Goal: Check status: Check status

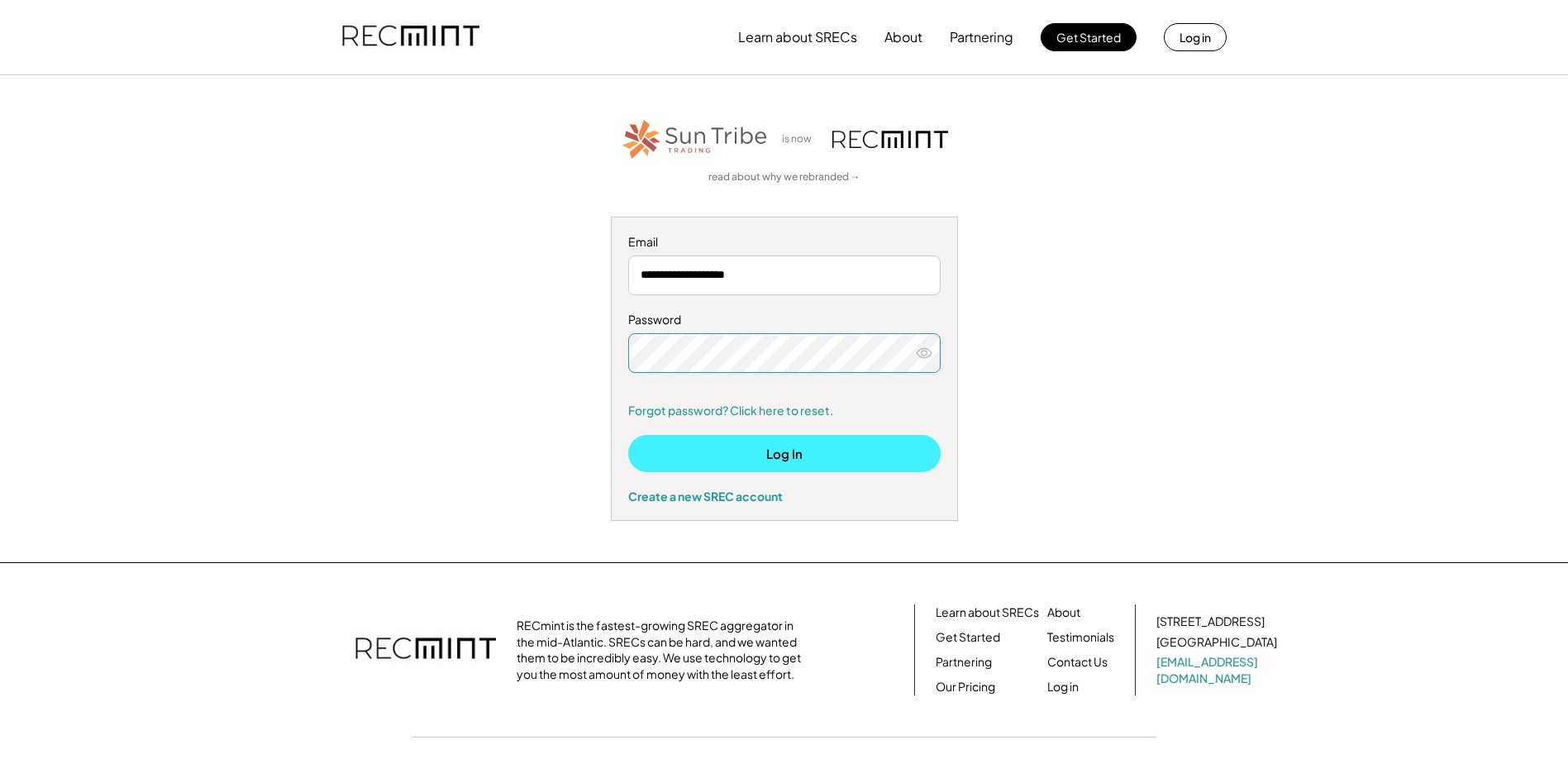
click at [786, 459] on button "Log In" at bounding box center [784, 454] width 312 height 38
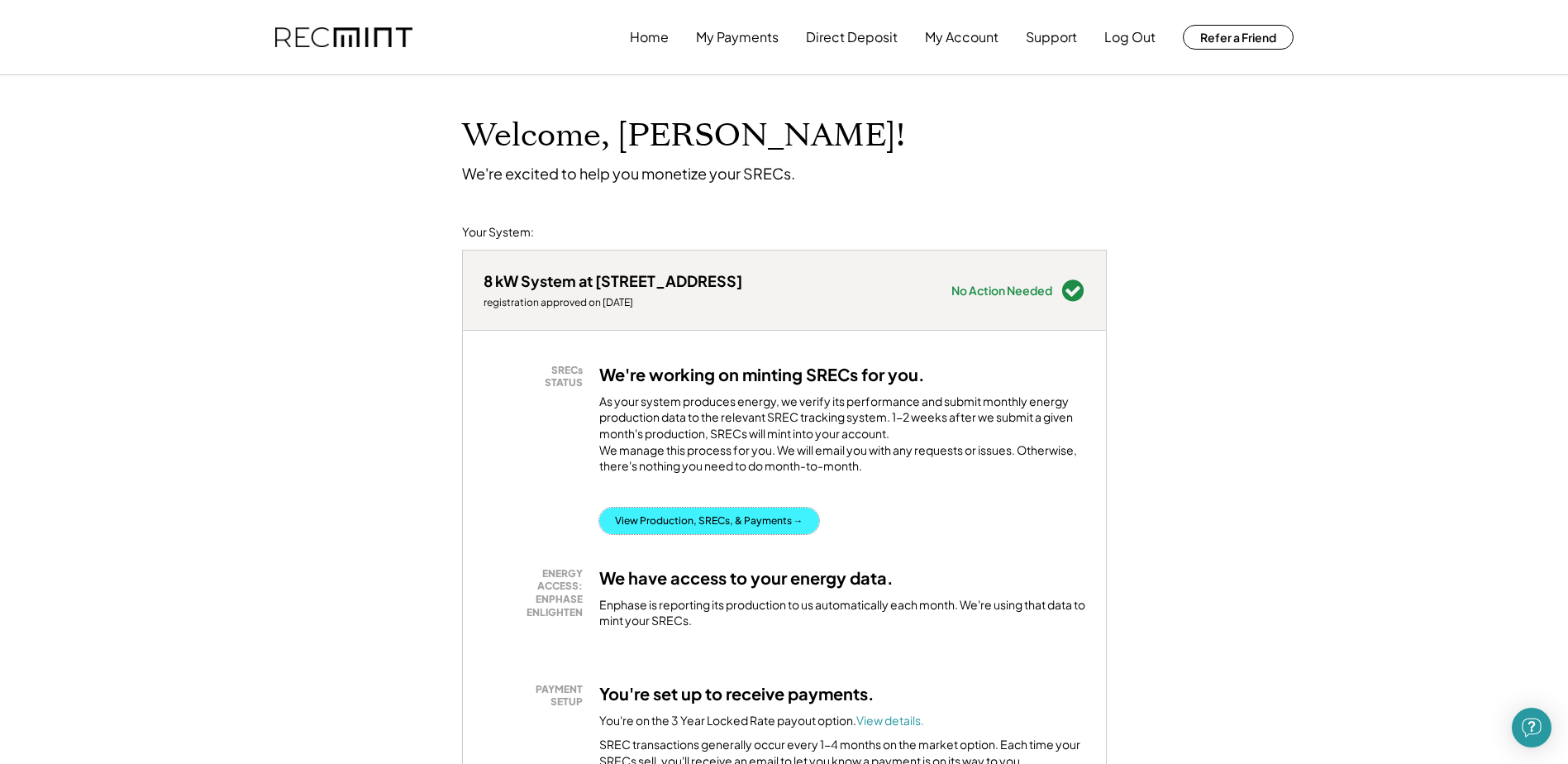
click at [713, 534] on button "View Production, SRECs, & Payments →" at bounding box center [709, 521] width 220 height 27
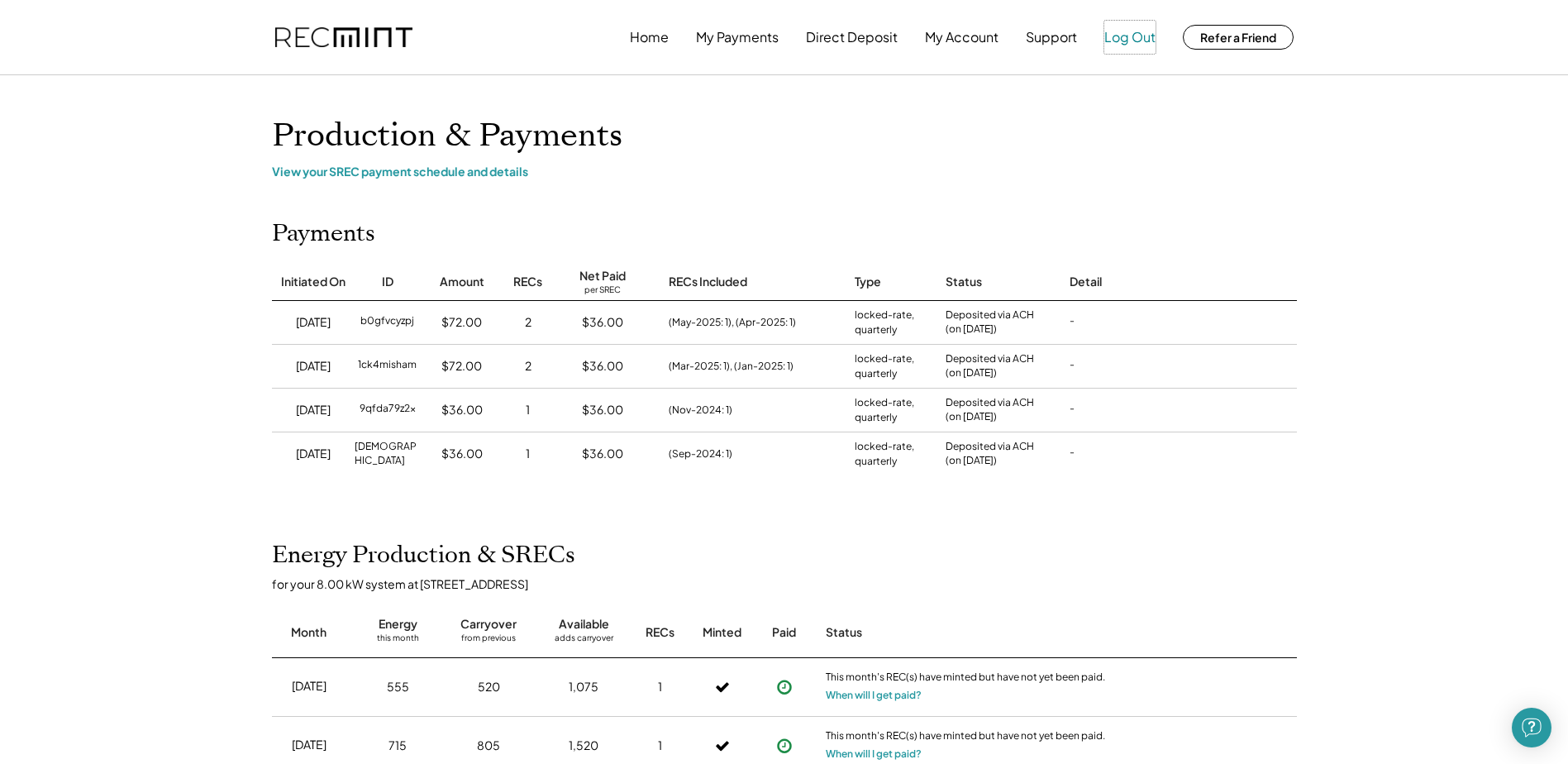
click at [1127, 36] on button "Log Out" at bounding box center [1129, 37] width 51 height 33
